Goal: Information Seeking & Learning: Learn about a topic

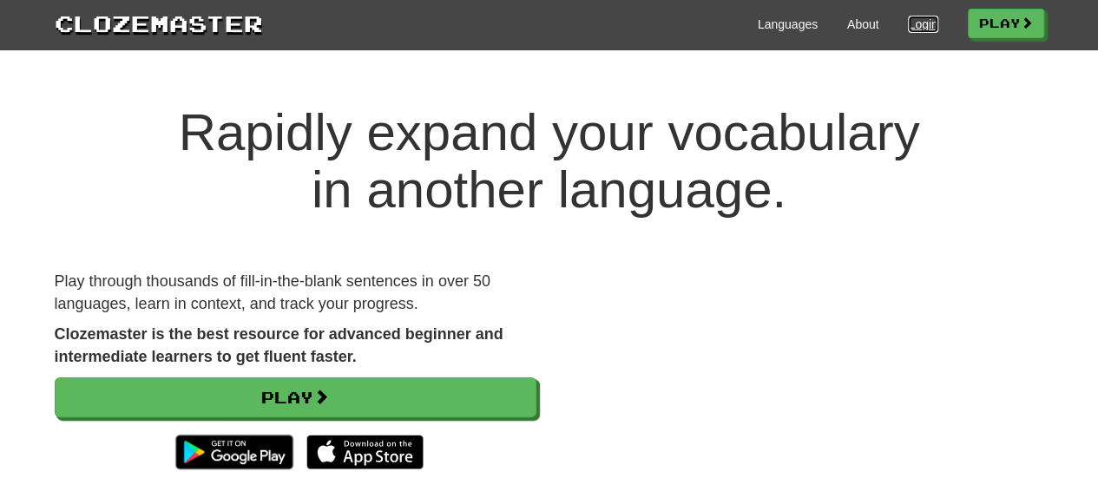
click at [908, 29] on link "Login" at bounding box center [923, 24] width 30 height 17
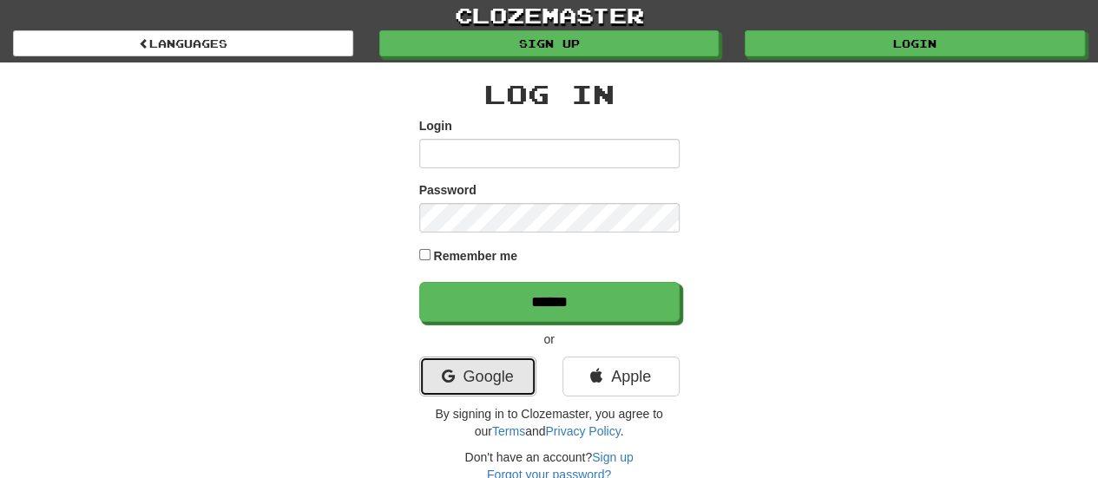
click at [486, 374] on link "Google" at bounding box center [477, 377] width 117 height 40
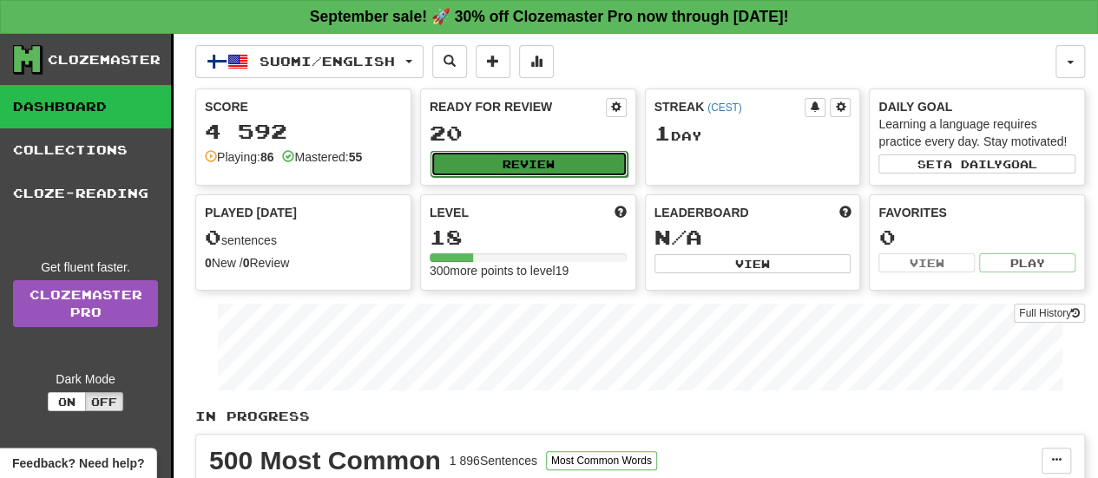
click at [508, 165] on button "Review" at bounding box center [529, 164] width 197 height 26
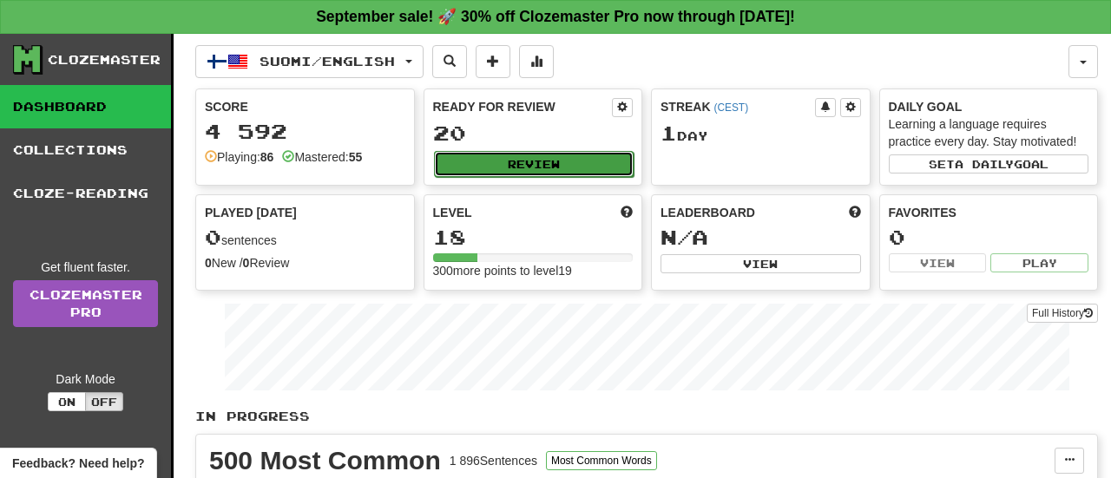
select select "**"
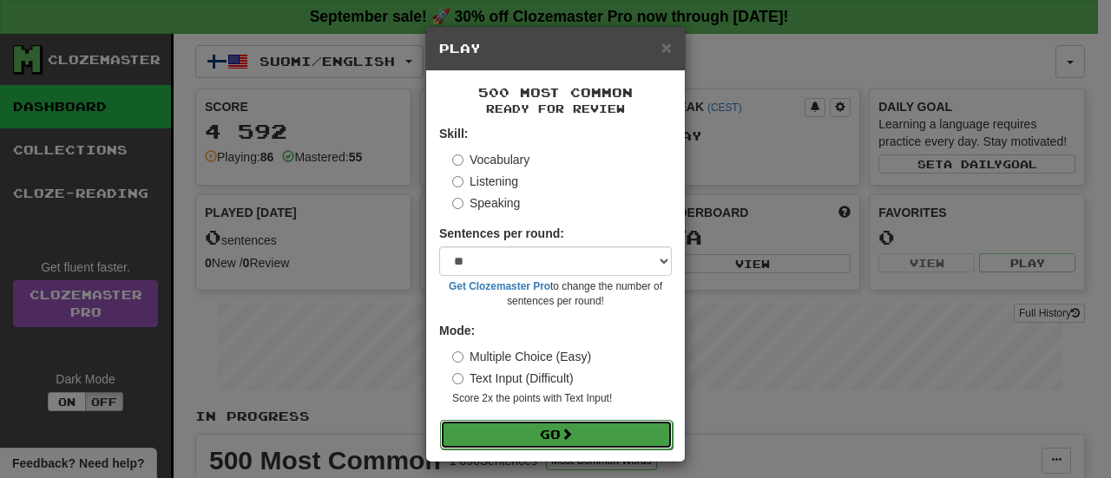
click at [512, 445] on button "Go" at bounding box center [556, 435] width 233 height 30
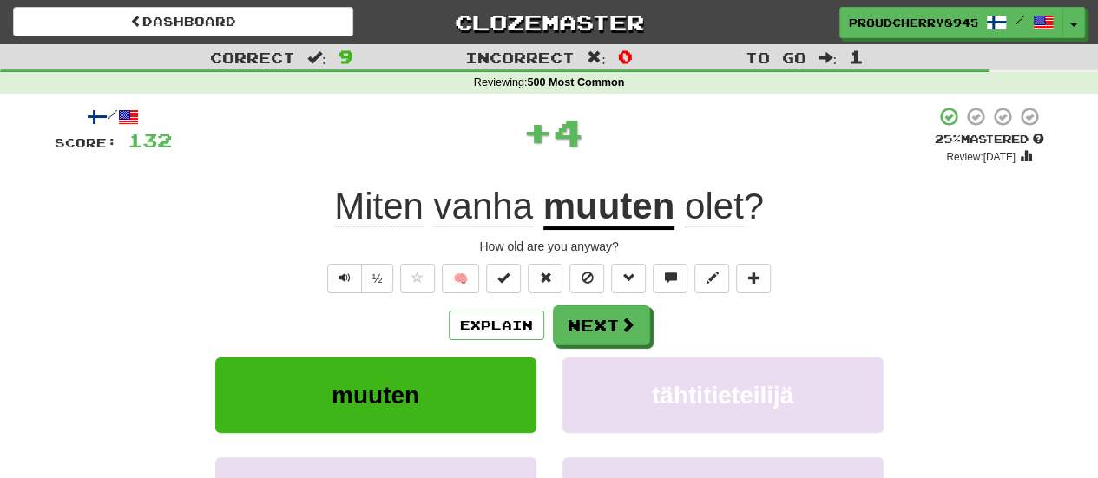
click at [632, 213] on u "muuten" at bounding box center [609, 208] width 132 height 44
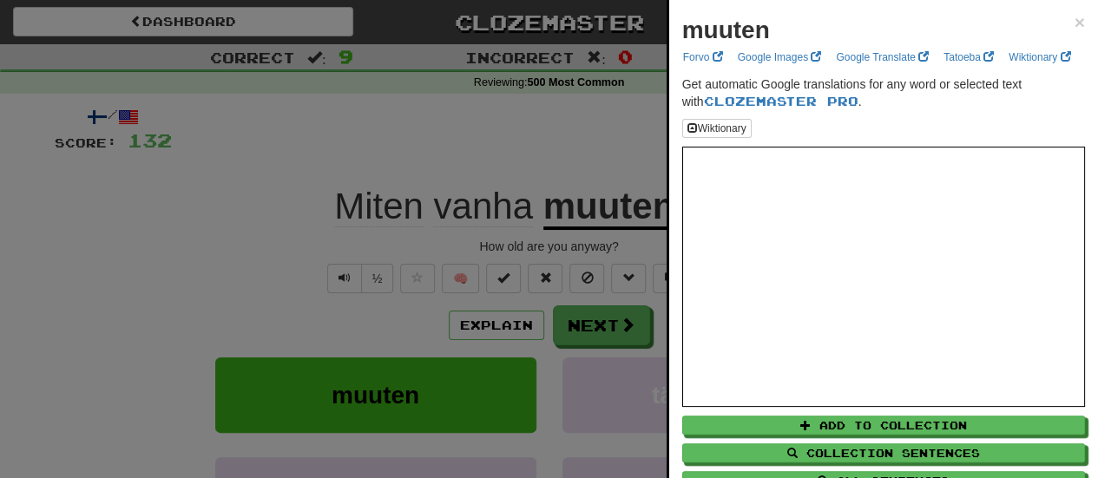
click at [238, 308] on div at bounding box center [549, 239] width 1098 height 478
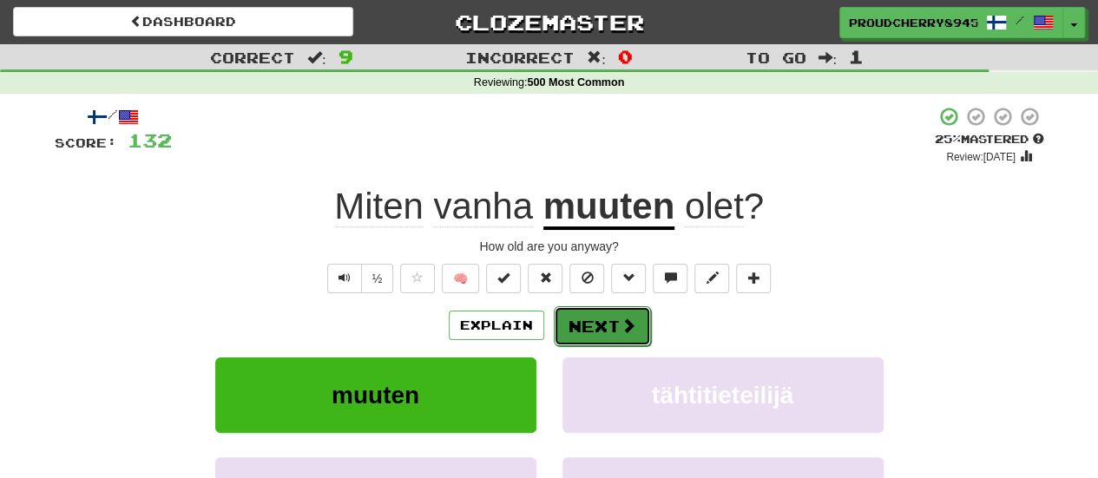
click at [583, 321] on button "Next" at bounding box center [602, 326] width 97 height 40
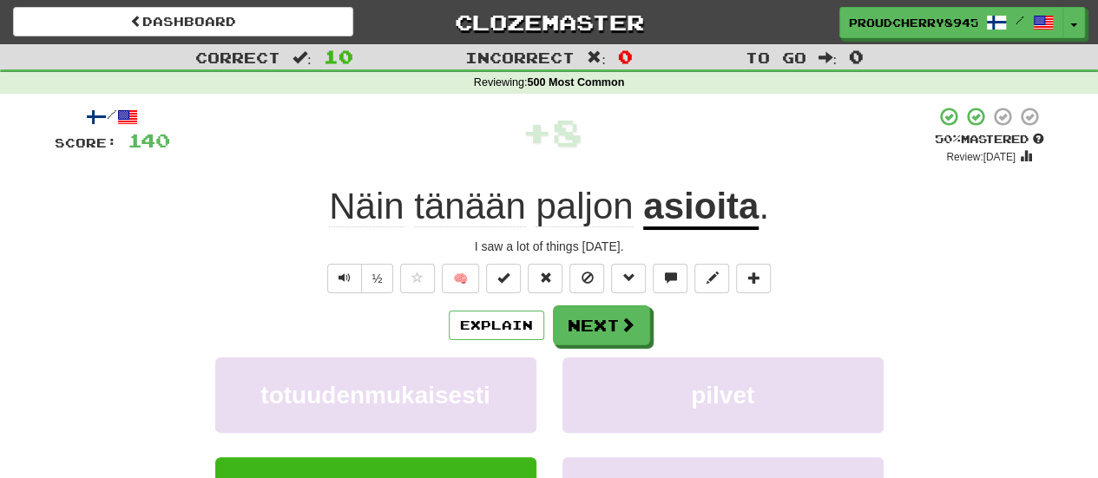
click at [464, 214] on span "tänään" at bounding box center [469, 207] width 111 height 42
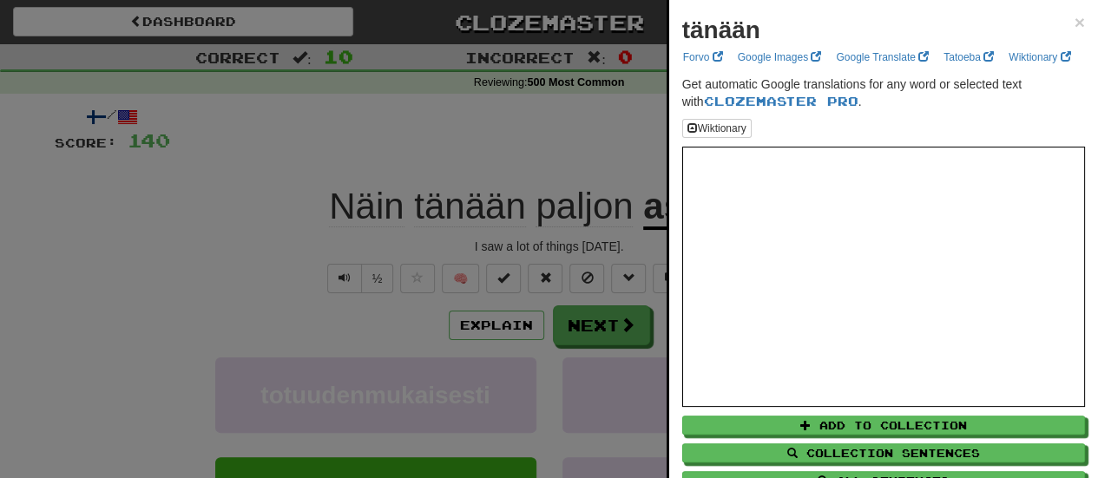
click at [426, 139] on div at bounding box center [549, 239] width 1098 height 478
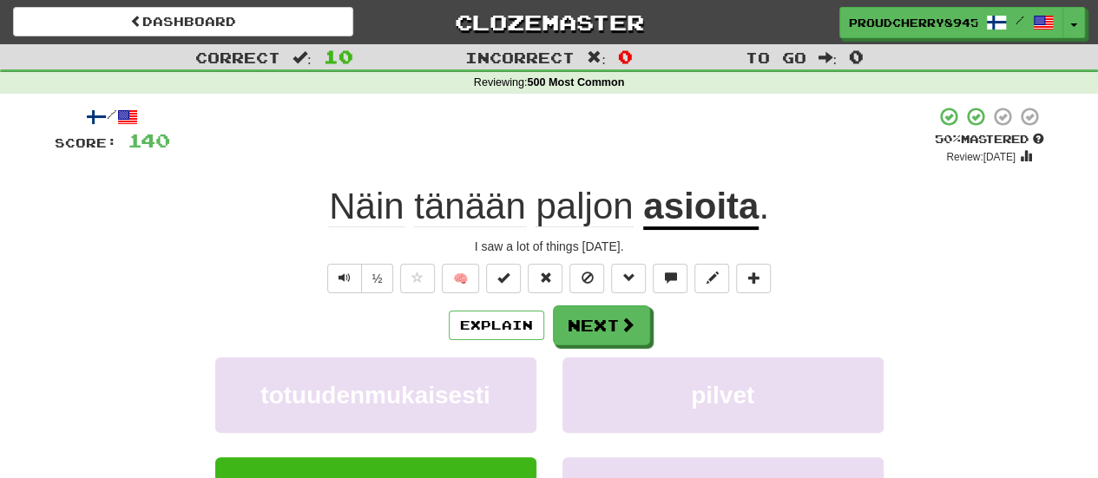
click at [717, 225] on u "asioita" at bounding box center [700, 208] width 115 height 44
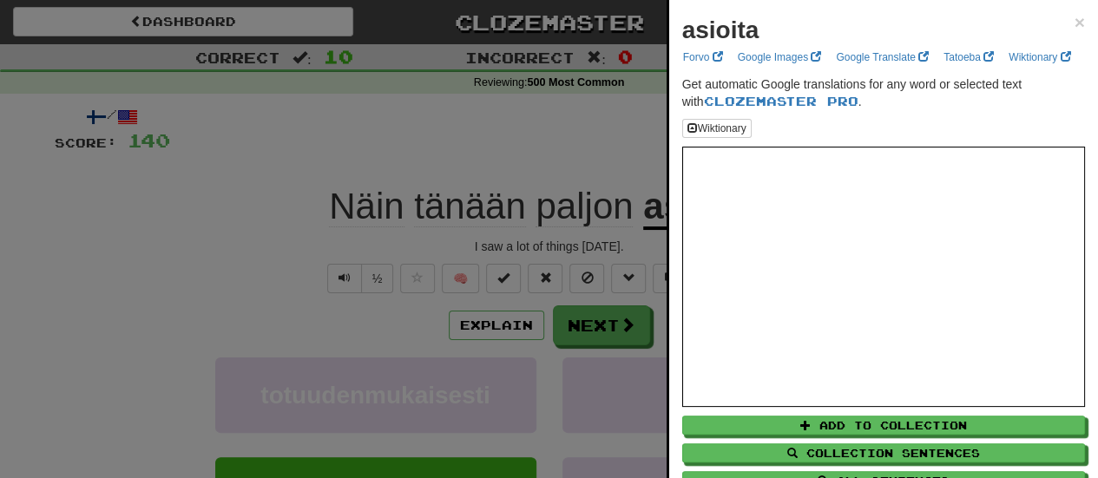
click at [446, 129] on div at bounding box center [549, 239] width 1098 height 478
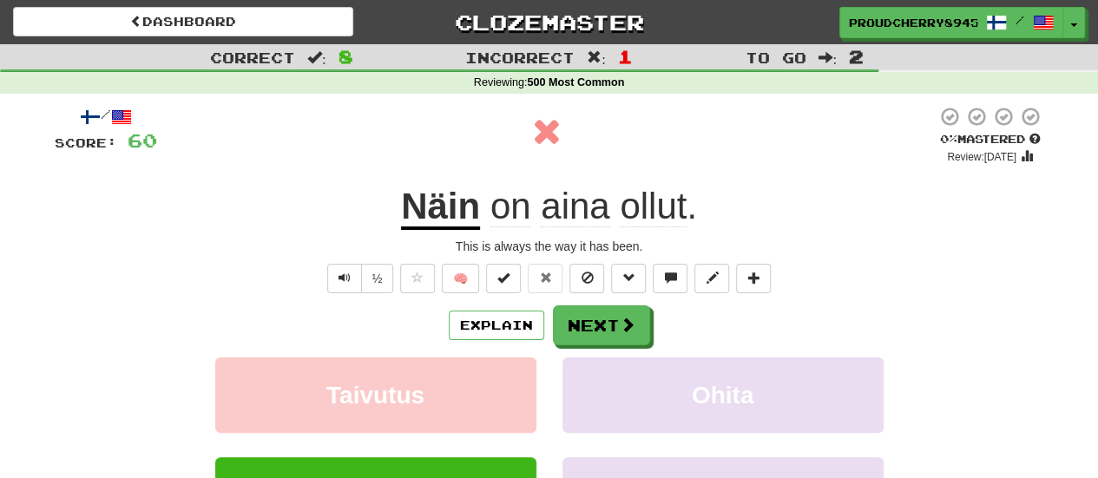
click at [444, 199] on u "Näin" at bounding box center [440, 208] width 79 height 44
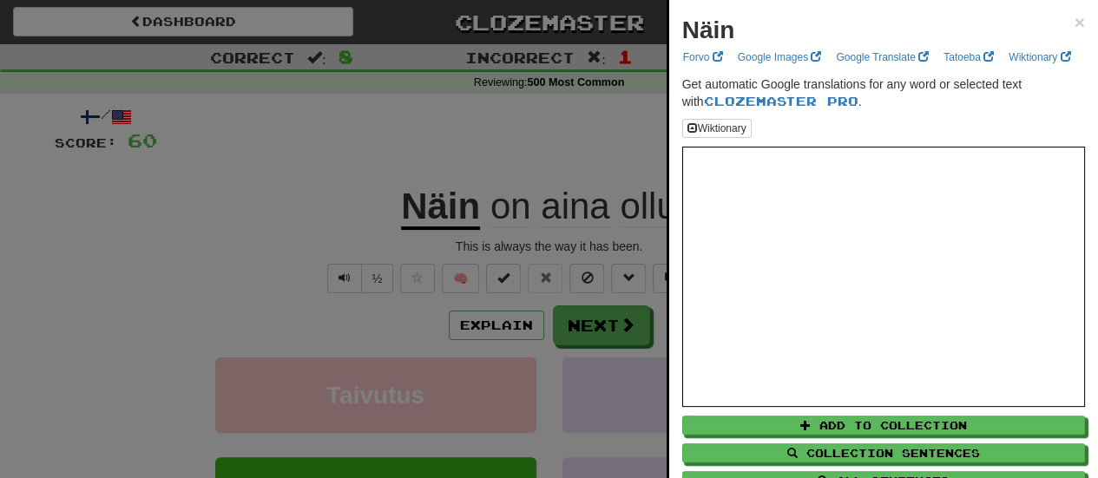
click at [258, 277] on div at bounding box center [549, 239] width 1098 height 478
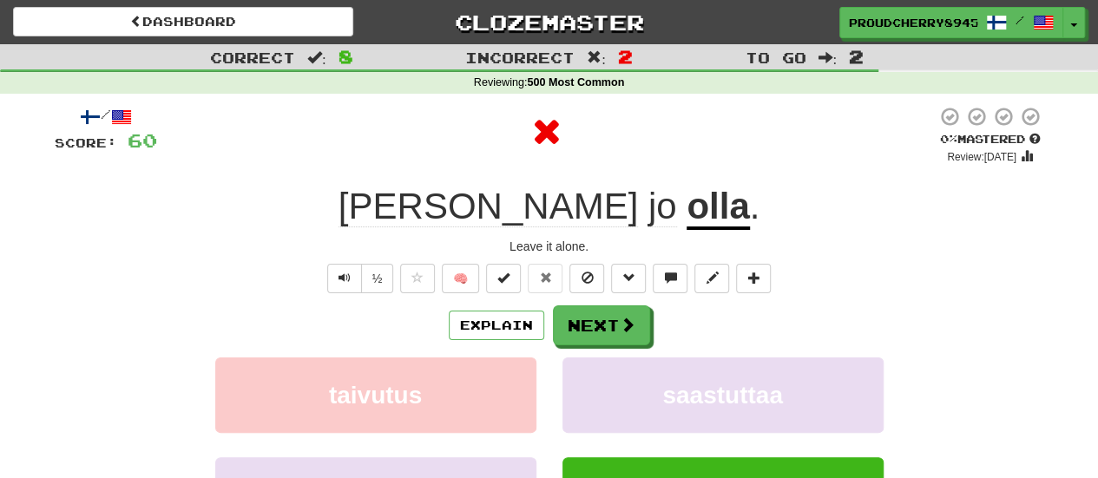
click at [687, 205] on u "olla" at bounding box center [718, 208] width 62 height 44
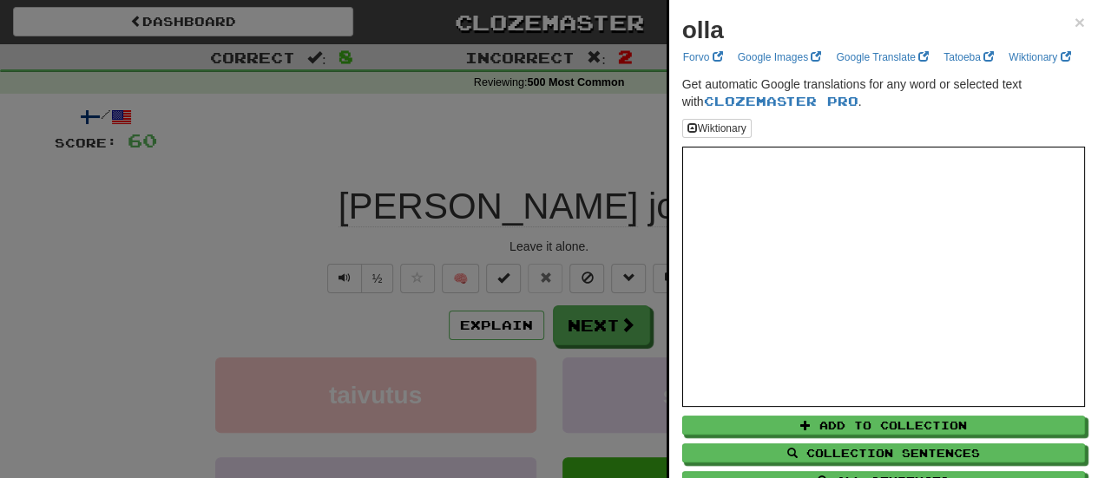
click at [186, 286] on div at bounding box center [549, 239] width 1098 height 478
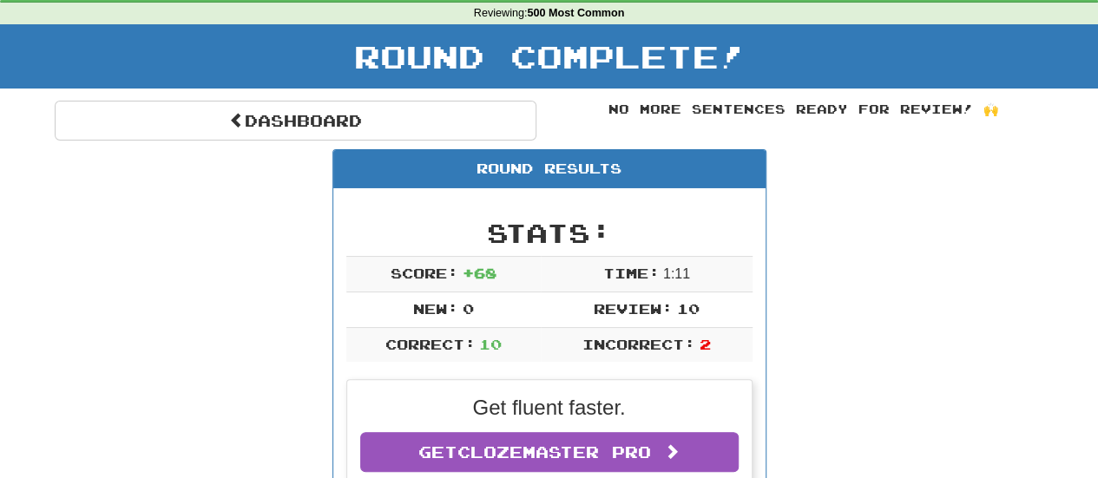
scroll to position [64, 0]
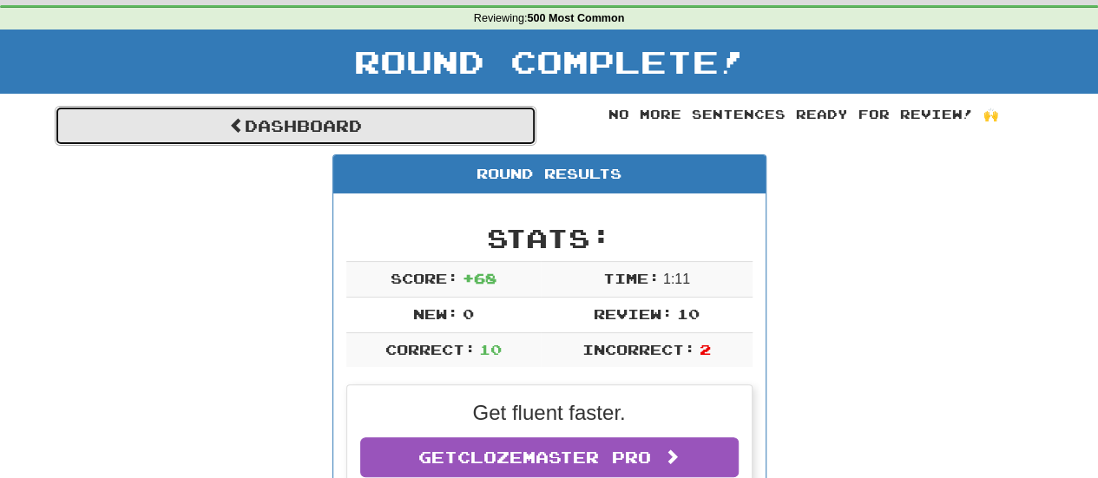
click at [289, 121] on link "Dashboard" at bounding box center [296, 126] width 482 height 40
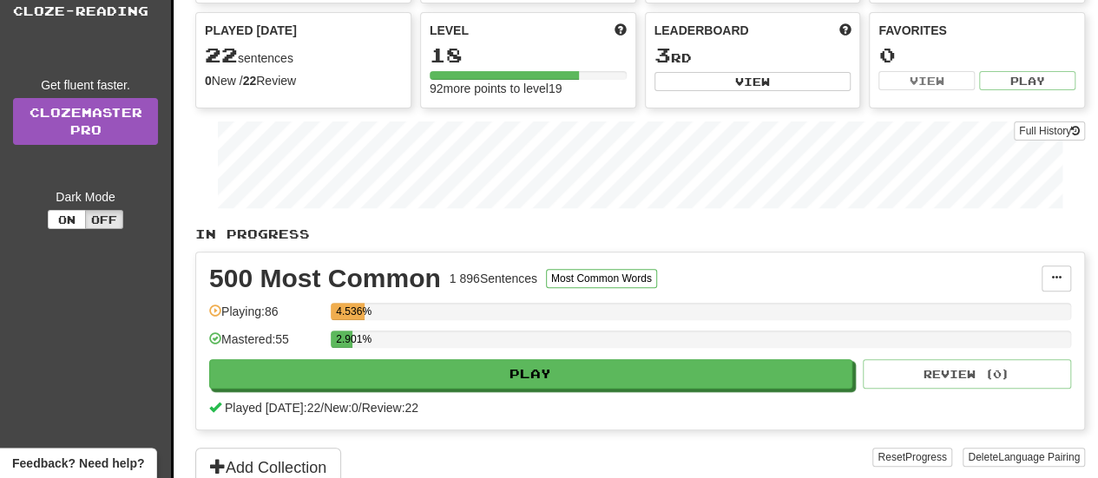
scroll to position [178, 0]
